Goal: Navigation & Orientation: Find specific page/section

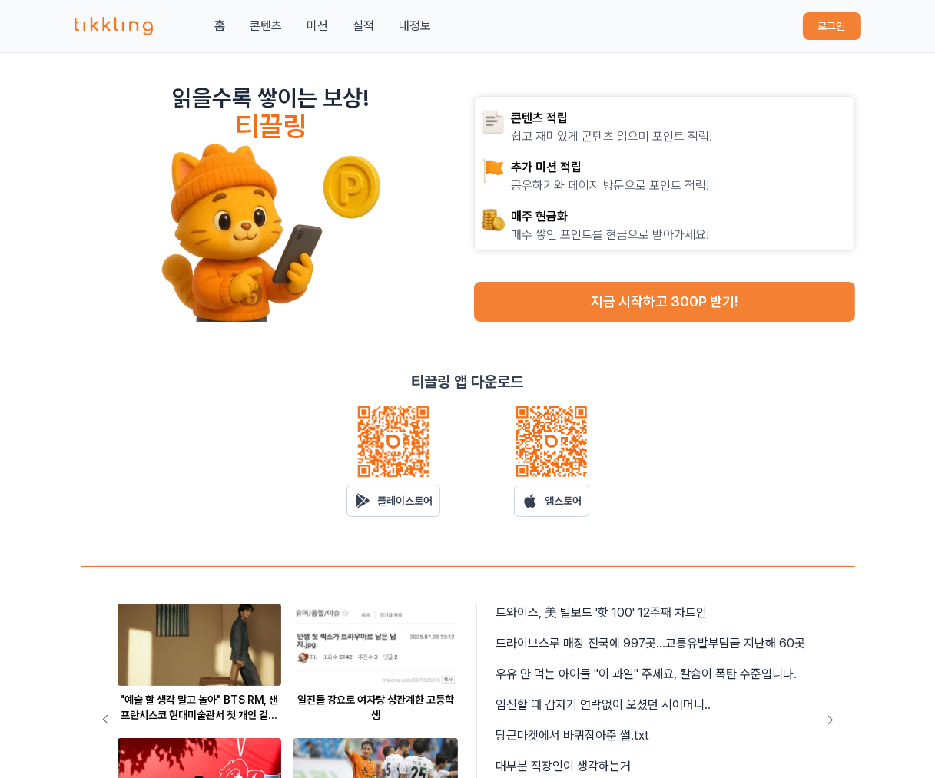
click at [846, 19] on button "로그인" at bounding box center [832, 26] width 58 height 28
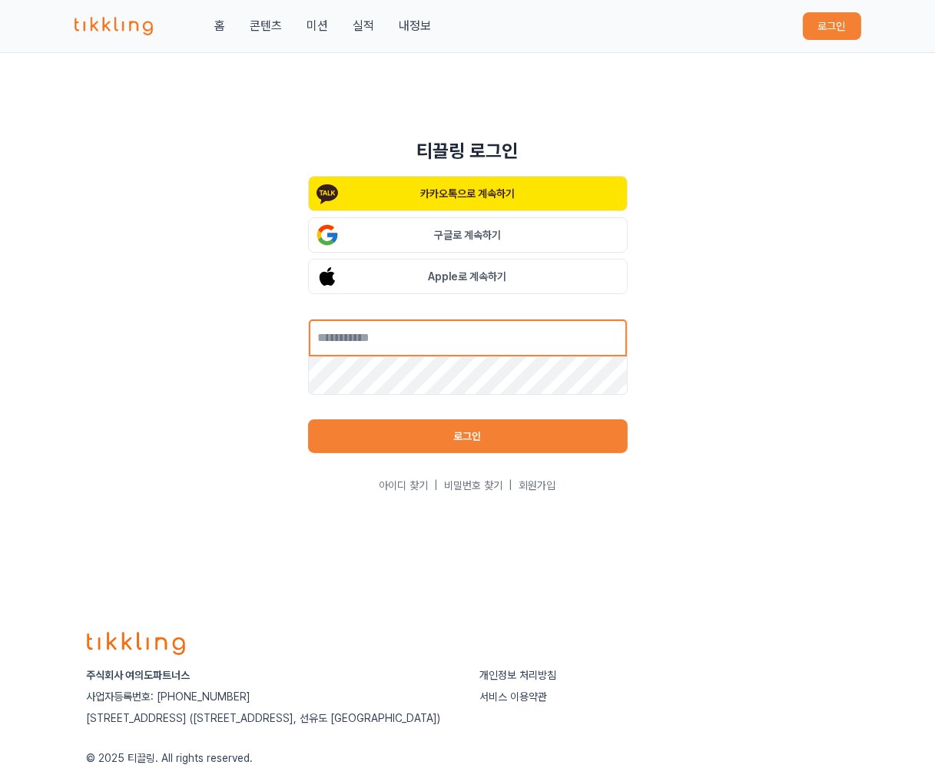
click at [452, 351] on input "text" at bounding box center [468, 338] width 320 height 38
type input "**********"
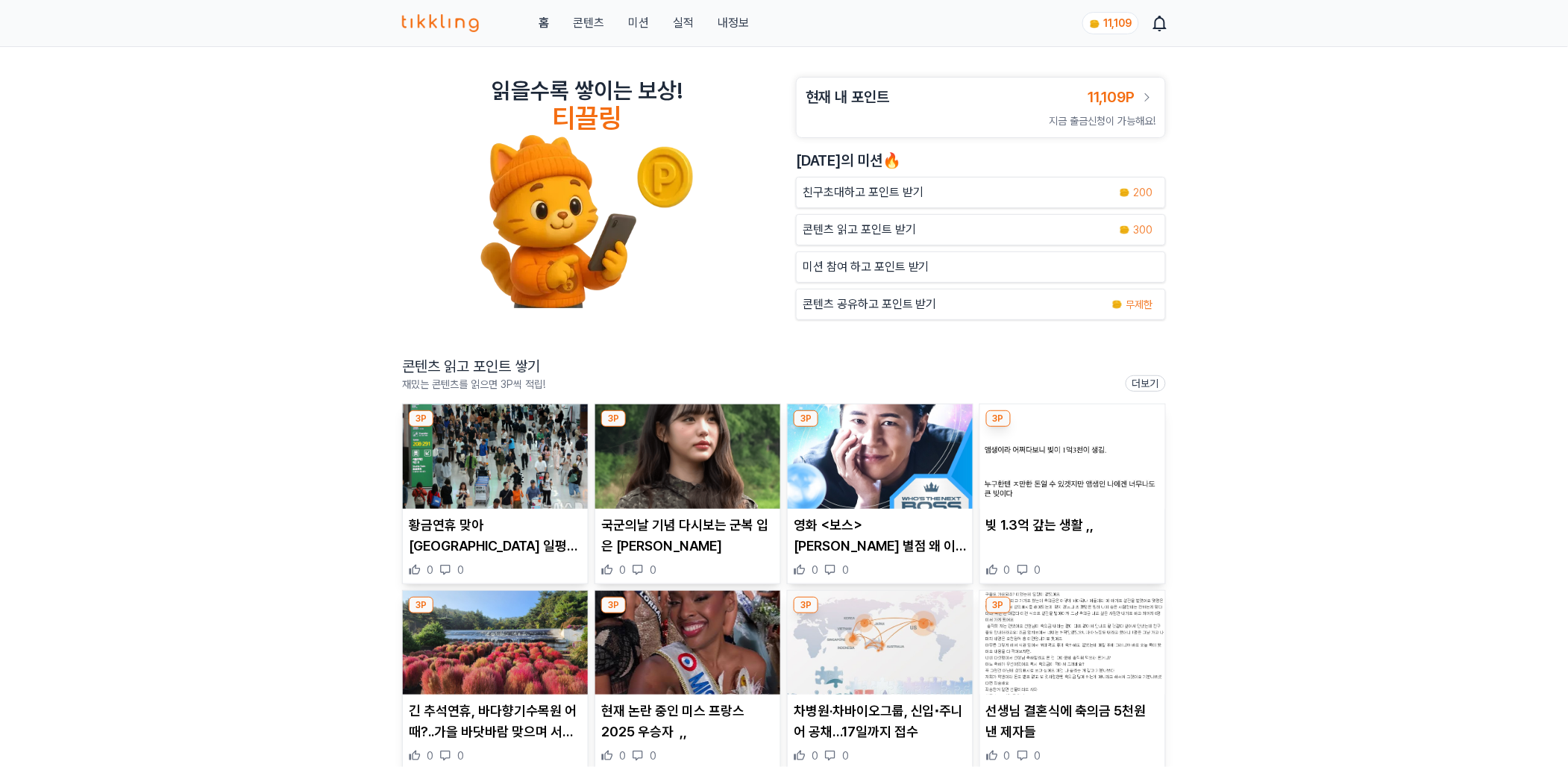
click at [496, 457] on img at bounding box center [495, 456] width 184 height 105
click at [686, 478] on img at bounding box center [687, 456] width 184 height 105
click at [851, 453] on img at bounding box center [880, 456] width 184 height 105
click at [1091, 458] on img at bounding box center [1072, 456] width 184 height 105
click at [529, 643] on img at bounding box center [495, 643] width 184 height 105
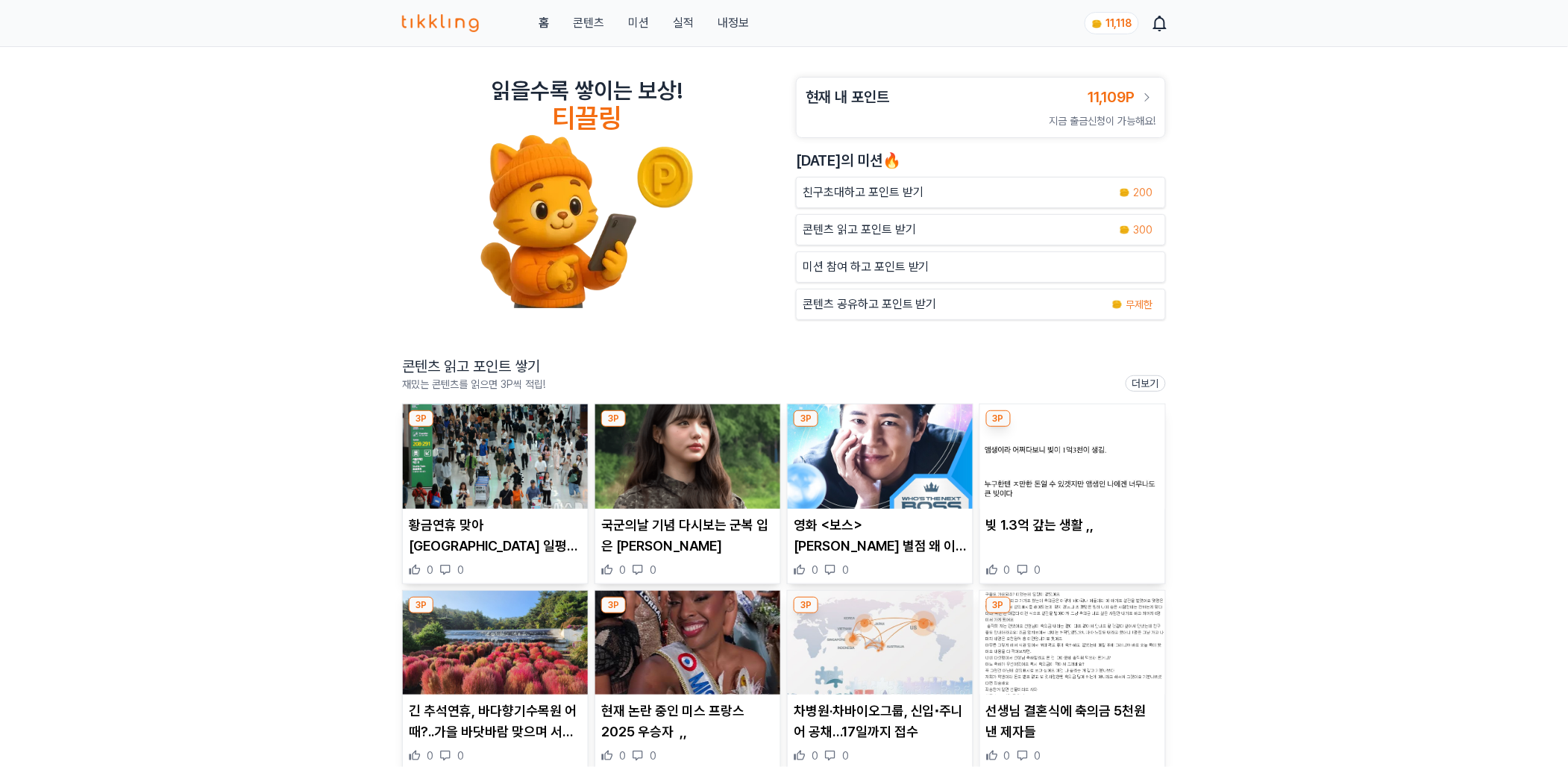
click at [673, 634] on img at bounding box center [687, 643] width 184 height 105
click at [923, 629] on img at bounding box center [880, 643] width 184 height 105
click at [1021, 679] on img at bounding box center [1072, 643] width 184 height 105
click at [539, 27] on link "홈" at bounding box center [544, 23] width 11 height 17
click at [465, 416] on img at bounding box center [495, 456] width 184 height 105
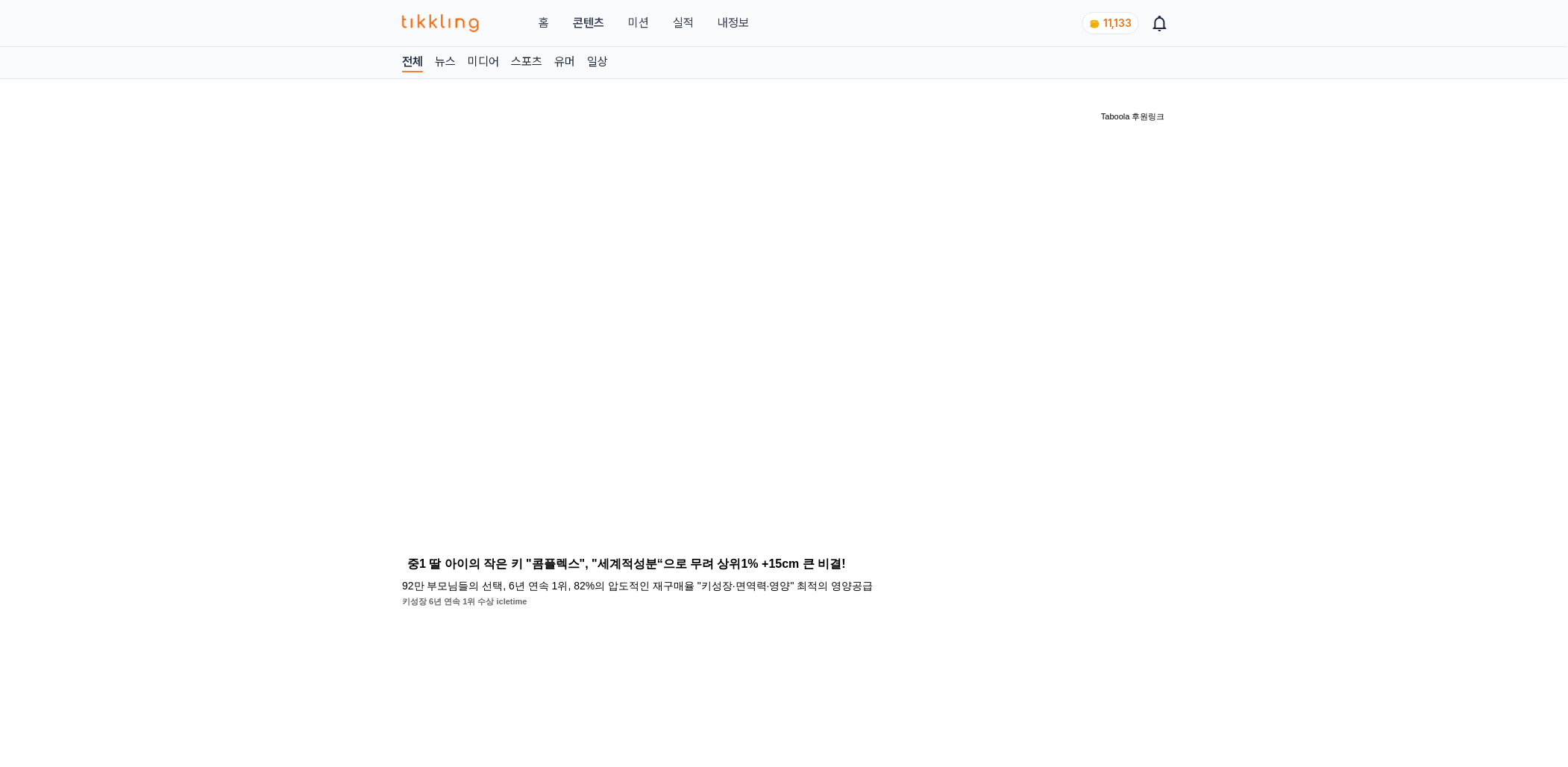
click at [583, 21] on link "콘텐츠" at bounding box center [588, 23] width 31 height 17
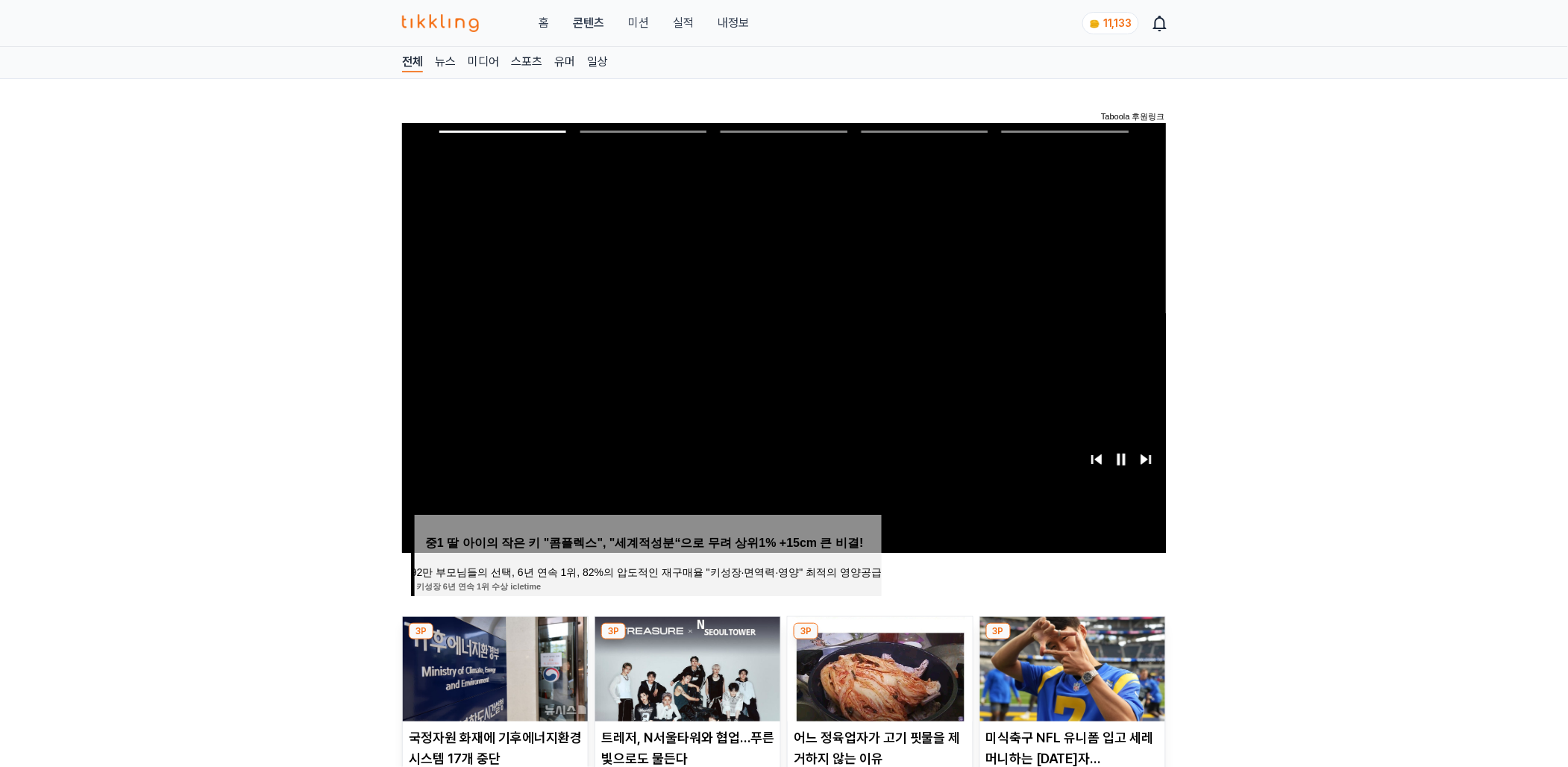
click at [466, 684] on img at bounding box center [495, 669] width 184 height 105
click at [709, 672] on img at bounding box center [687, 669] width 184 height 105
click at [717, 21] on link "내정보" at bounding box center [733, 23] width 31 height 17
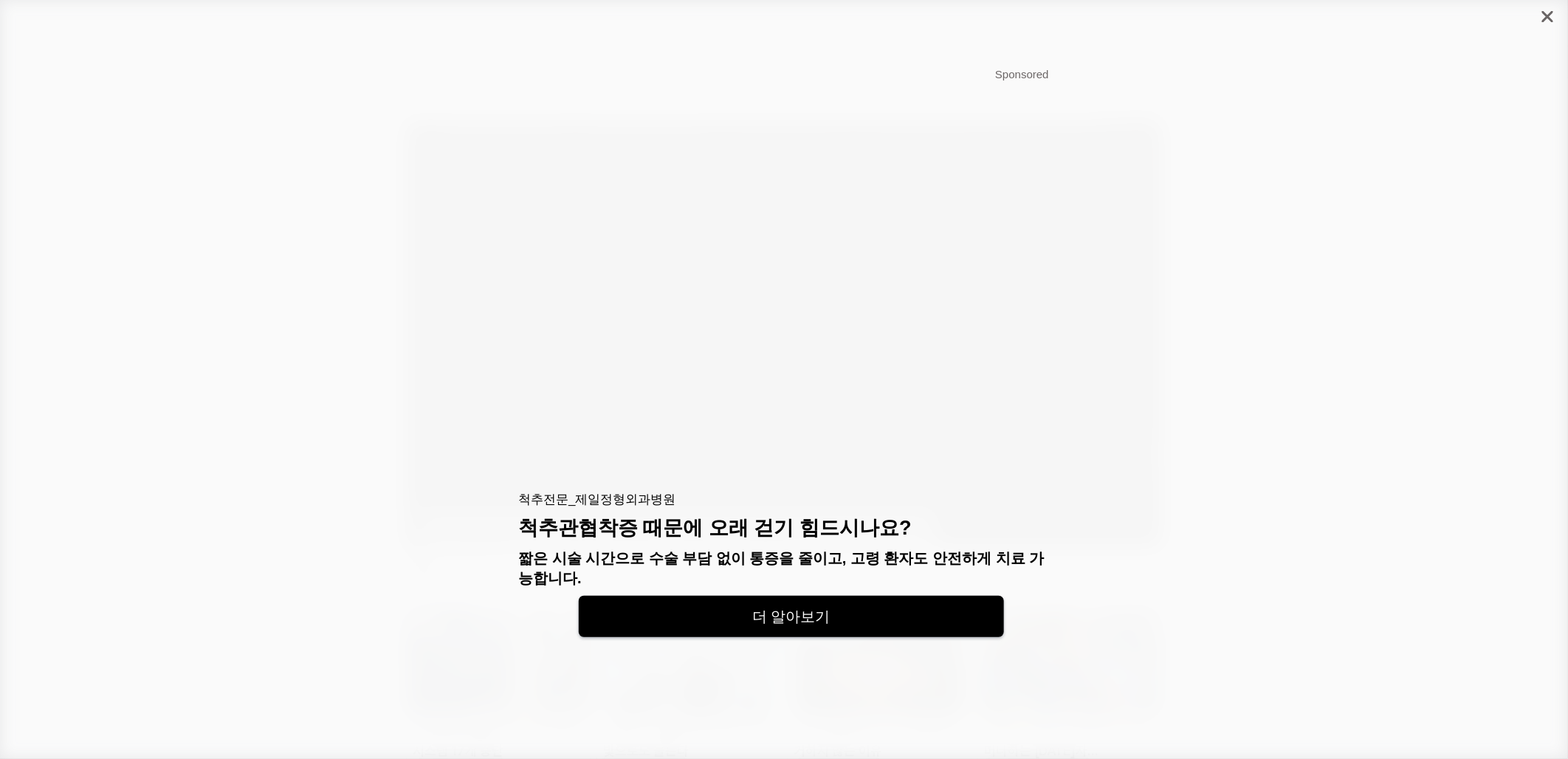
click at [1544, 16] on icon "close" at bounding box center [1549, 17] width 12 height 12
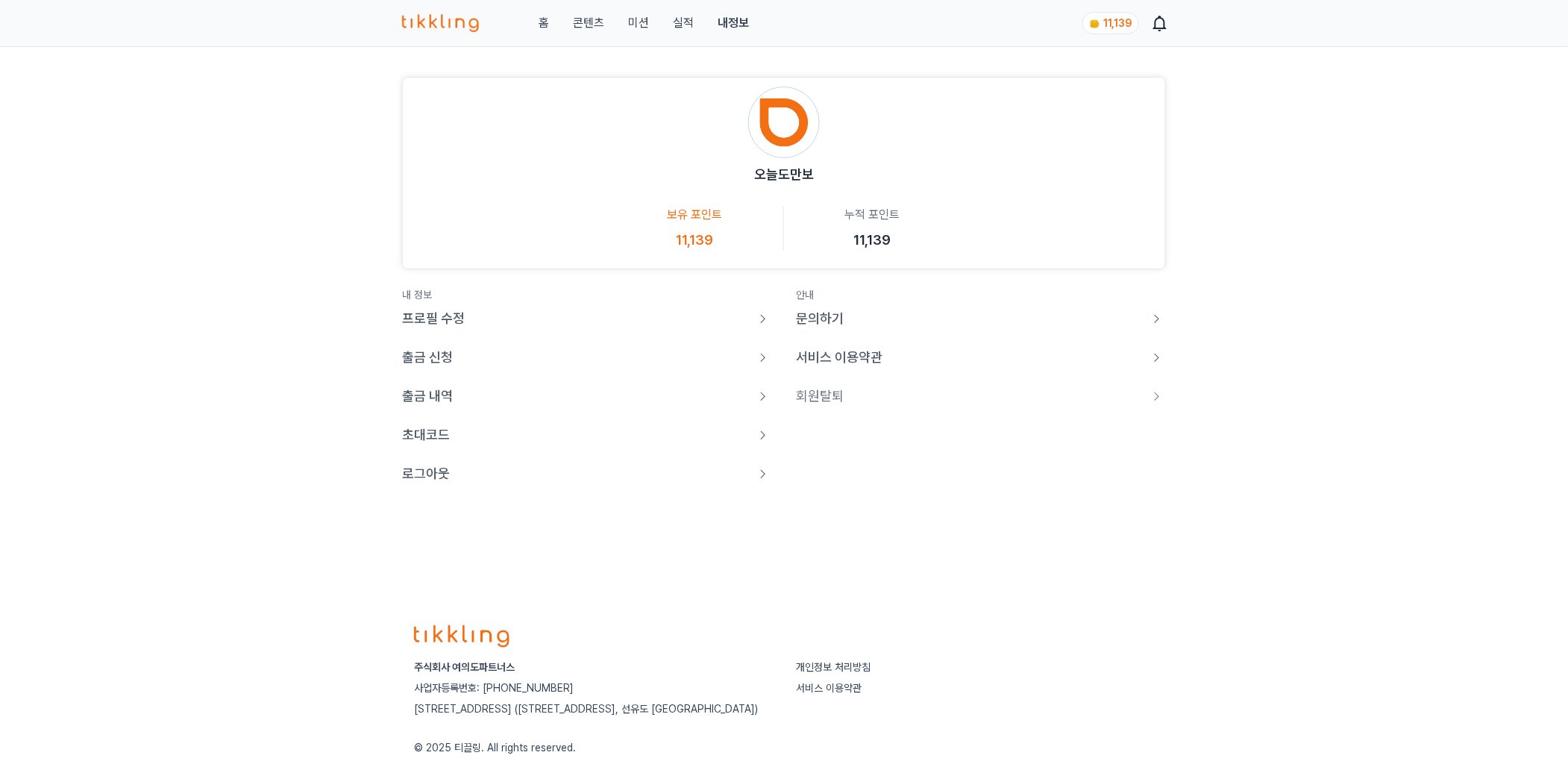
click at [426, 476] on p "로그아웃" at bounding box center [425, 474] width 48 height 21
